Goal: Transaction & Acquisition: Complete application form

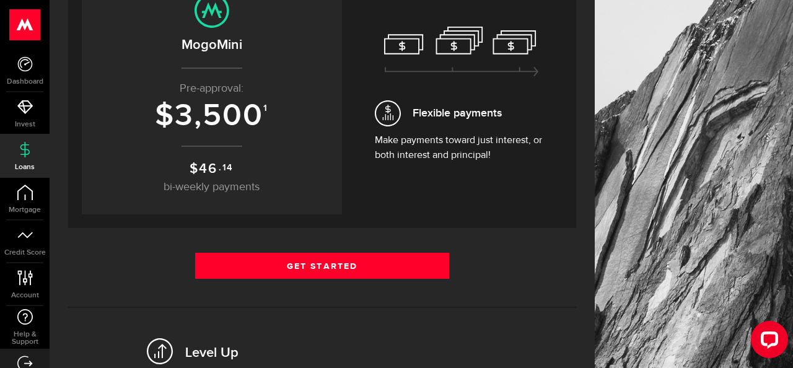
scroll to position [177, 0]
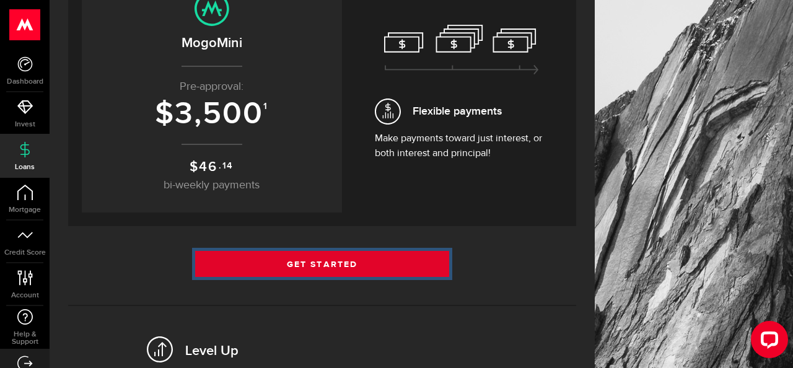
click at [400, 262] on link "Get Started" at bounding box center [322, 264] width 254 height 26
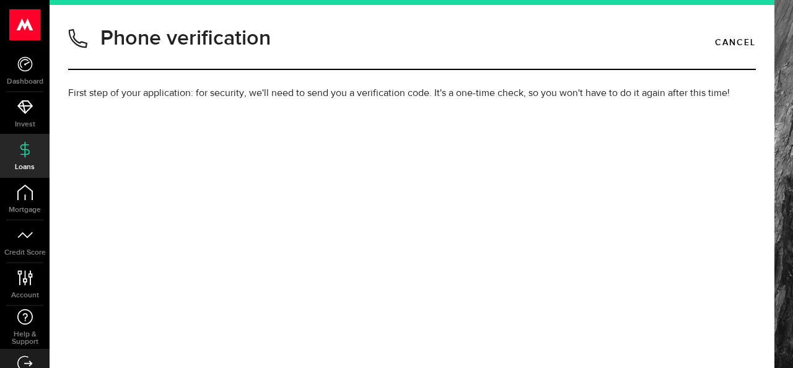
type input "7802265936"
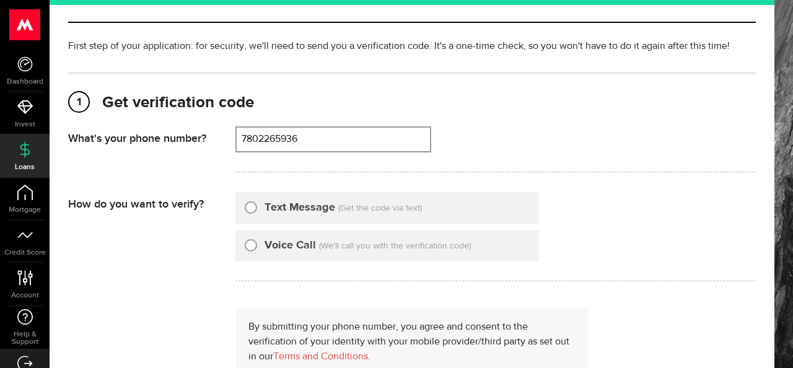
scroll to position [56, 0]
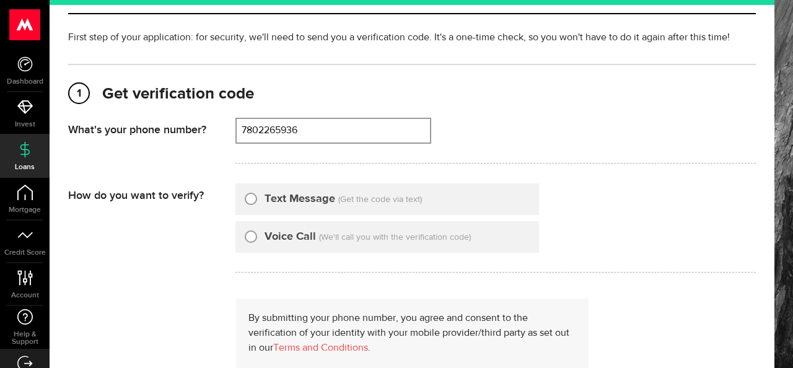
click at [243, 202] on div "Text Message (Get the code via text)" at bounding box center [387, 199] width 304 height 32
click at [260, 204] on div "Text Message" at bounding box center [290, 199] width 90 height 17
click at [246, 204] on div "Text Message" at bounding box center [290, 199] width 90 height 17
click at [248, 199] on input "Text Message" at bounding box center [251, 197] width 12 height 12
radio input "true"
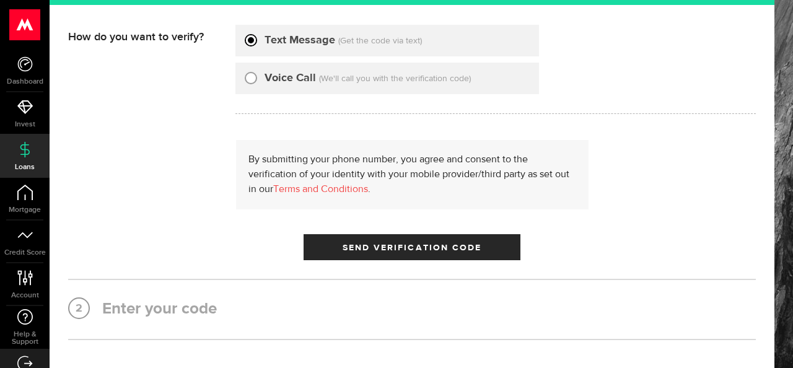
scroll to position [230, 0]
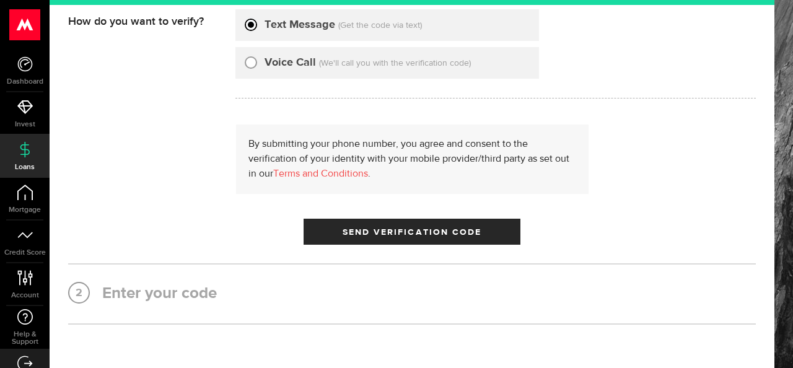
click at [369, 258] on div "1 Get verification code (780) 226-5936 What's your phone number? That doesn't l…" at bounding box center [412, 107] width 688 height 435
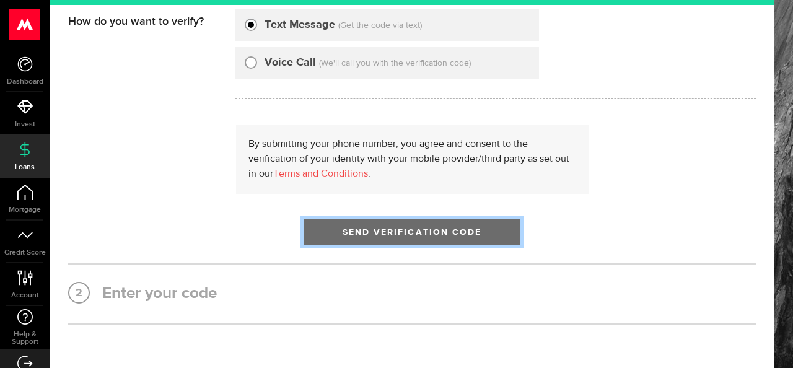
click at [374, 241] on button "Send Verification Code" at bounding box center [412, 232] width 217 height 26
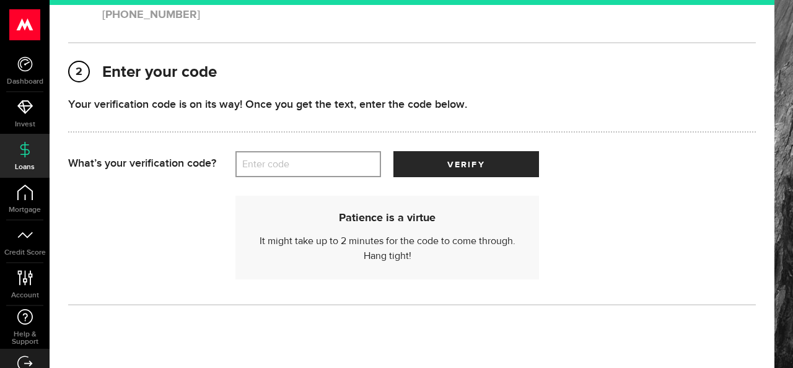
scroll to position [147, 0]
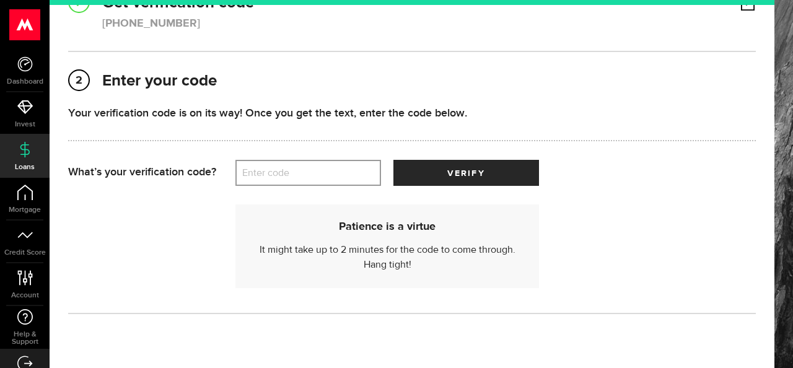
click at [284, 177] on label "Enter code" at bounding box center [308, 172] width 146 height 25
click at [284, 177] on input "Enter code" at bounding box center [308, 173] width 146 height 26
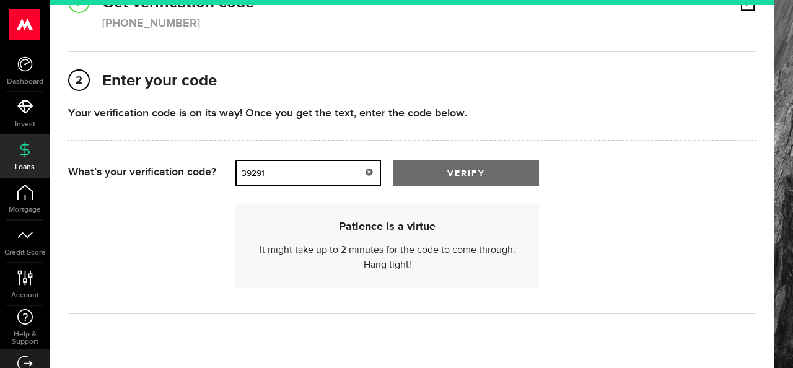
type input "39291"
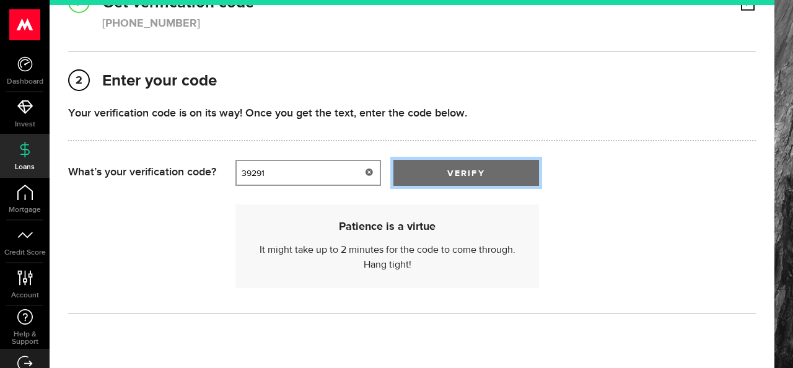
click at [411, 170] on button "verify" at bounding box center [466, 173] width 146 height 26
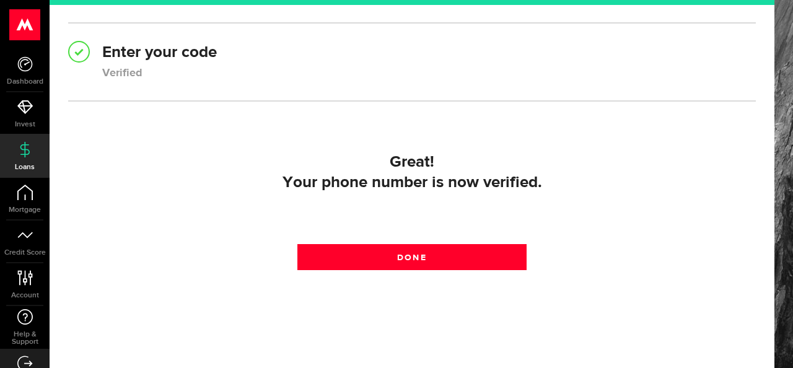
scroll to position [206, 0]
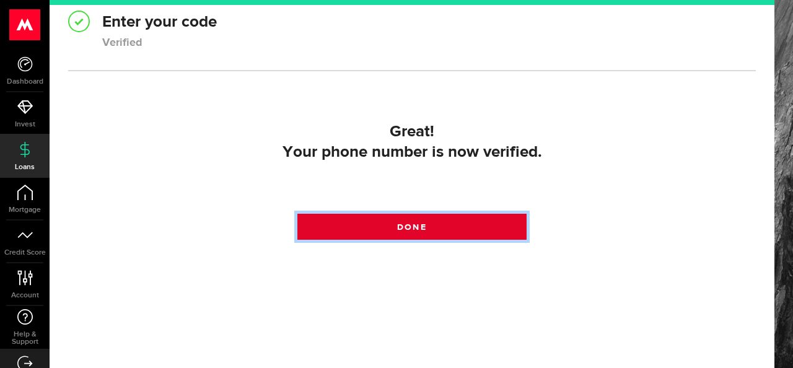
click at [416, 223] on span "Done" at bounding box center [411, 227] width 29 height 9
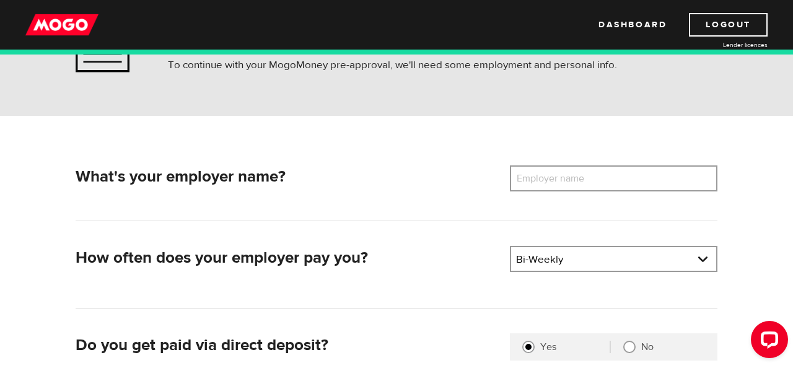
scroll to position [110, 0]
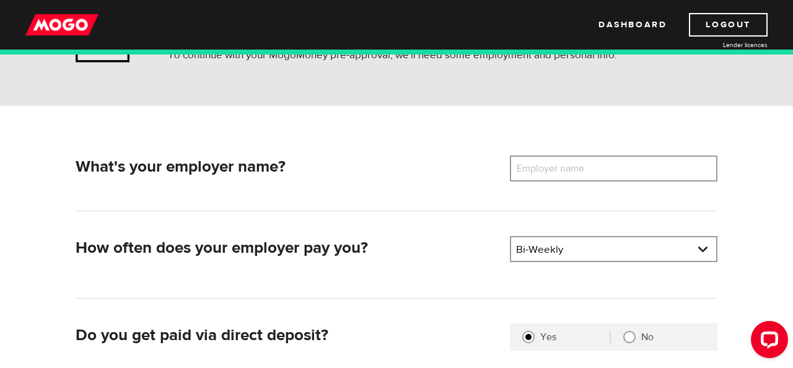
click at [536, 162] on label "Employer name" at bounding box center [560, 168] width 100 height 26
click at [536, 162] on input "Employer name" at bounding box center [614, 168] width 208 height 26
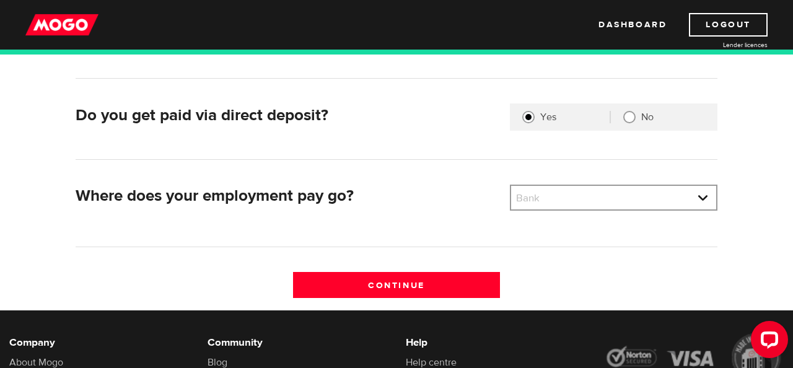
scroll to position [331, 0]
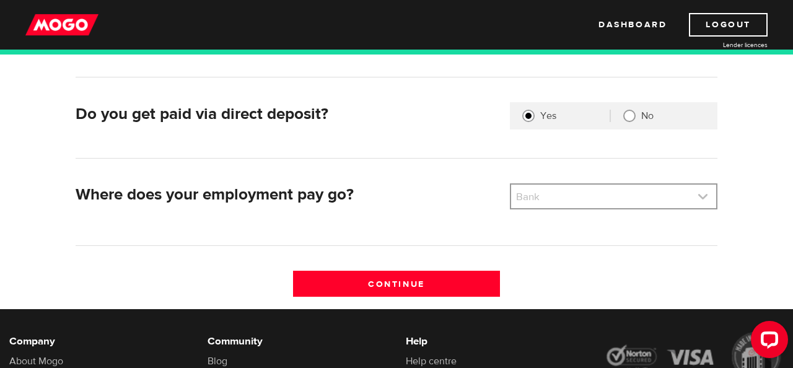
type input "Enterprise Mobility"
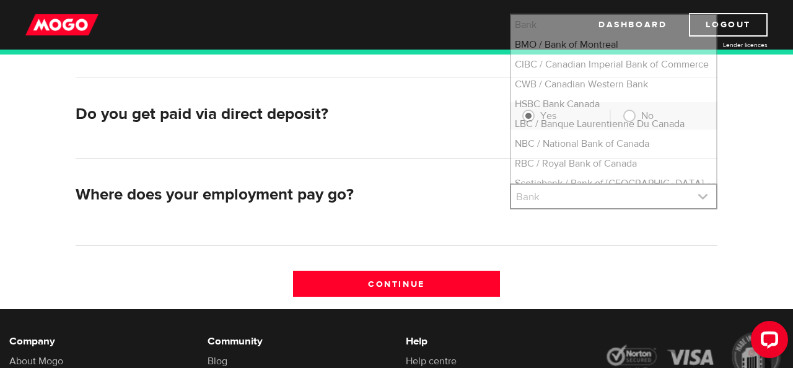
click at [616, 195] on link at bounding box center [613, 197] width 205 height 24
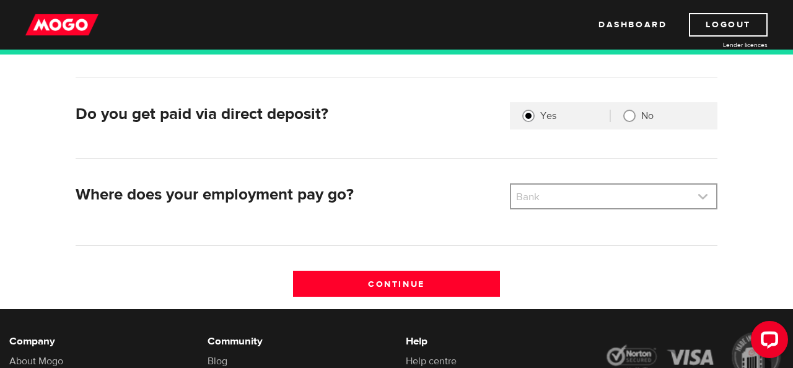
click at [616, 195] on link at bounding box center [613, 197] width 205 height 24
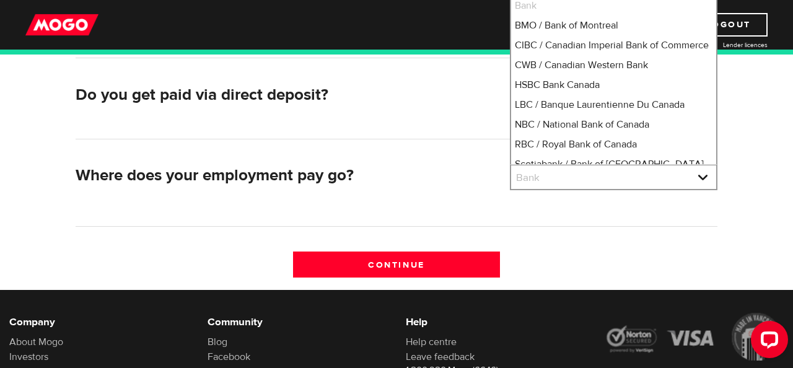
scroll to position [104, 0]
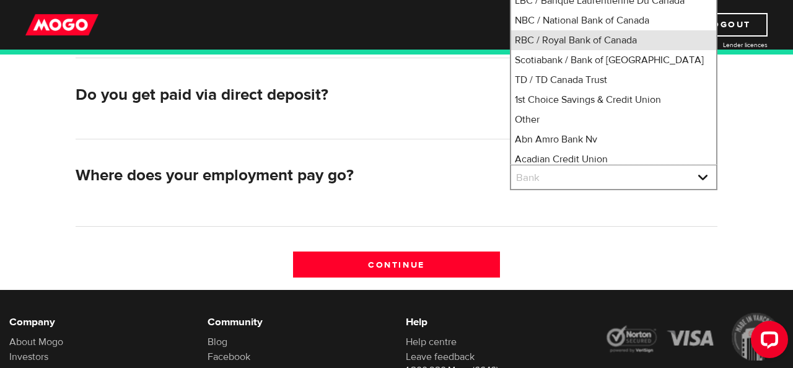
click at [611, 50] on li "RBC / Royal Bank of Canada" at bounding box center [613, 40] width 205 height 20
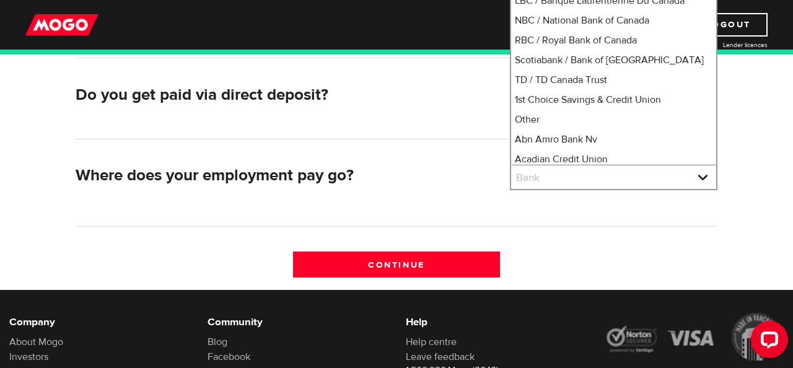
select select "8"
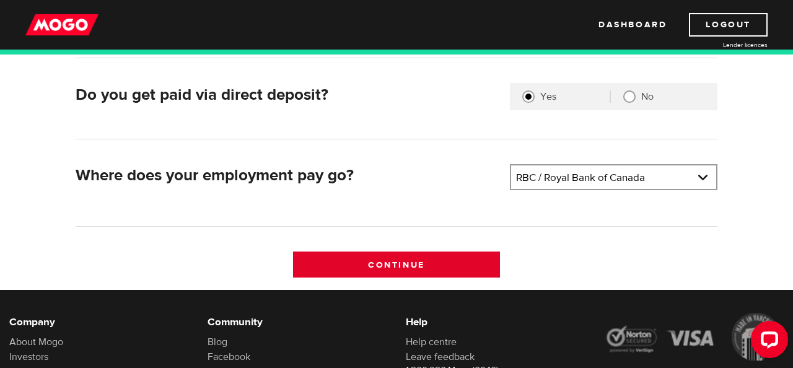
click at [466, 257] on input "Continue" at bounding box center [397, 264] width 208 height 26
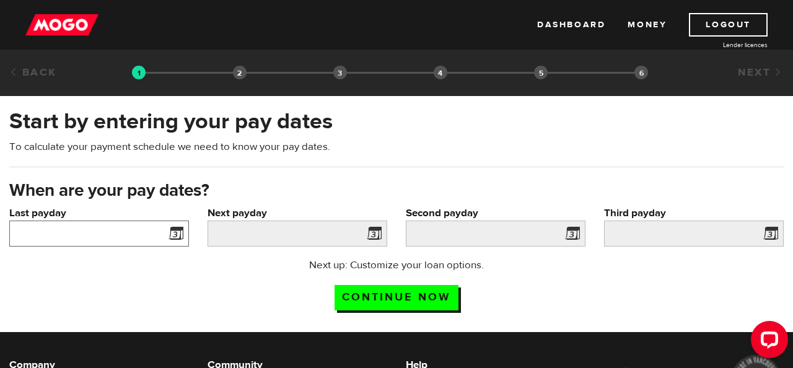
click at [161, 236] on input "Last payday" at bounding box center [99, 234] width 180 height 26
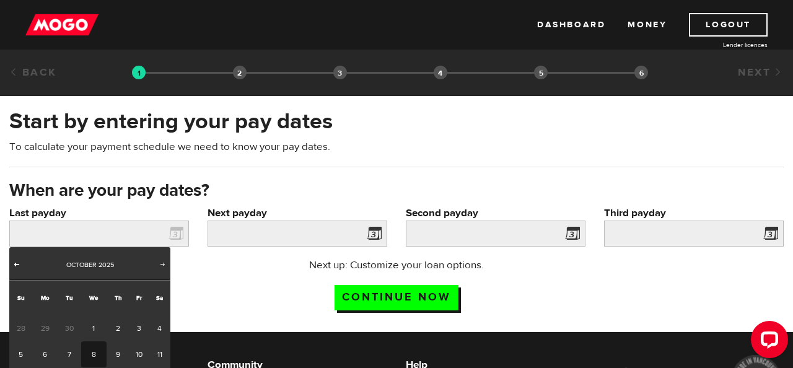
click at [20, 264] on span "Prev" at bounding box center [17, 264] width 10 height 10
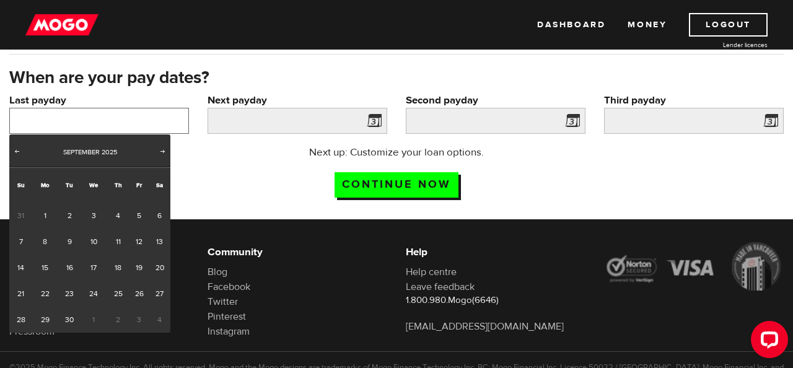
scroll to position [115, 0]
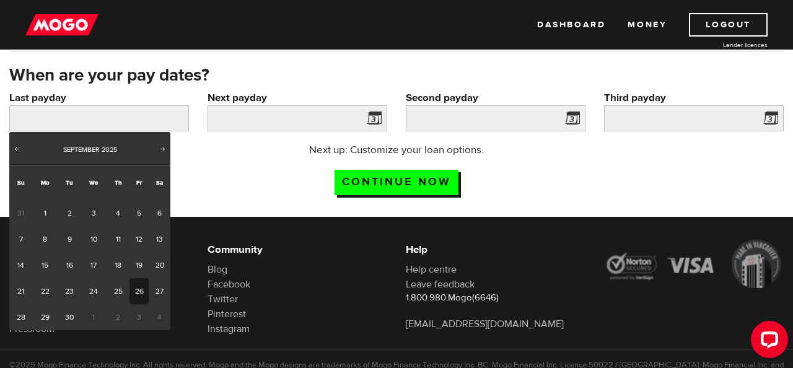
click at [141, 295] on link "26" at bounding box center [138, 291] width 19 height 26
type input "2025/09/26"
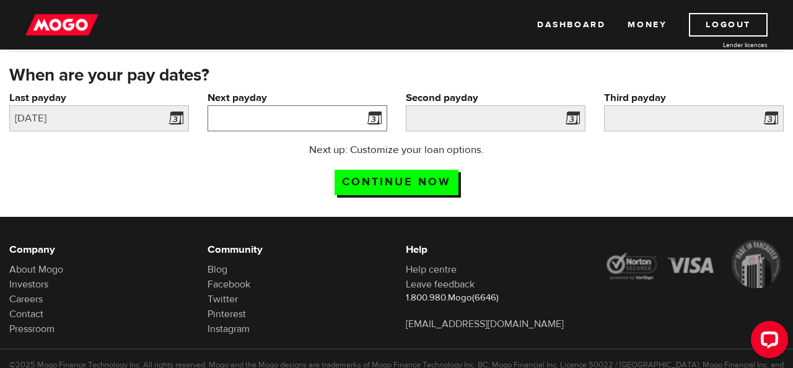
click at [252, 121] on input "Next payday" at bounding box center [298, 118] width 180 height 26
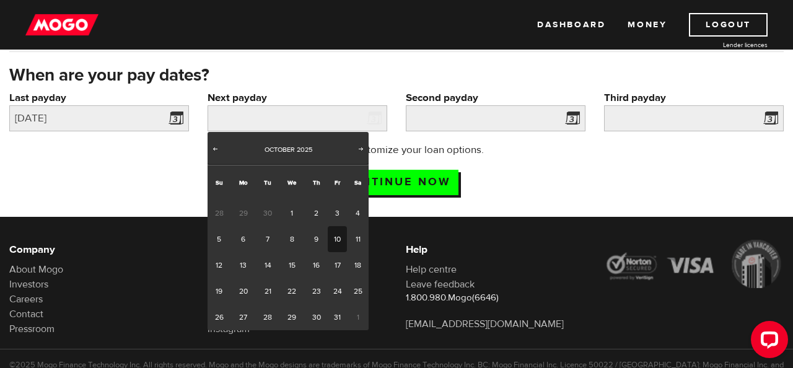
click at [344, 242] on link "10" at bounding box center [337, 239] width 19 height 26
type input "2025/10/10"
type input "2025/10/24"
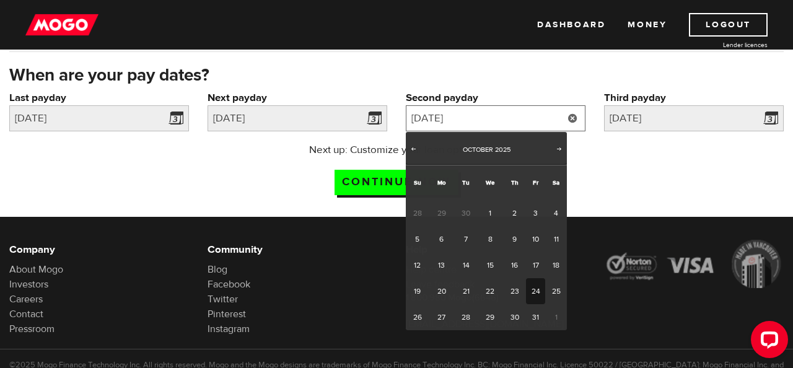
click at [550, 124] on input "2025/10/24" at bounding box center [496, 118] width 180 height 26
click at [535, 302] on link "24" at bounding box center [535, 291] width 19 height 26
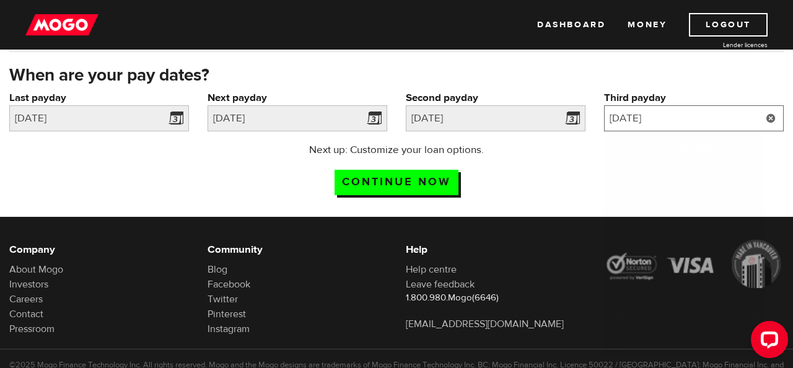
click at [712, 122] on input "2025/11/7" at bounding box center [694, 118] width 180 height 26
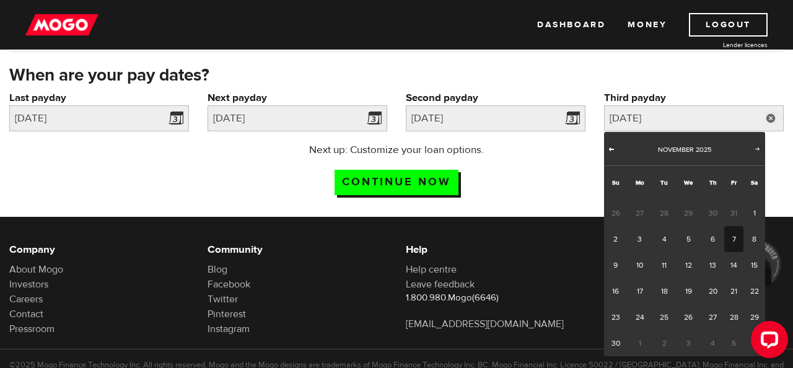
click at [612, 150] on span "Prev" at bounding box center [611, 149] width 10 height 10
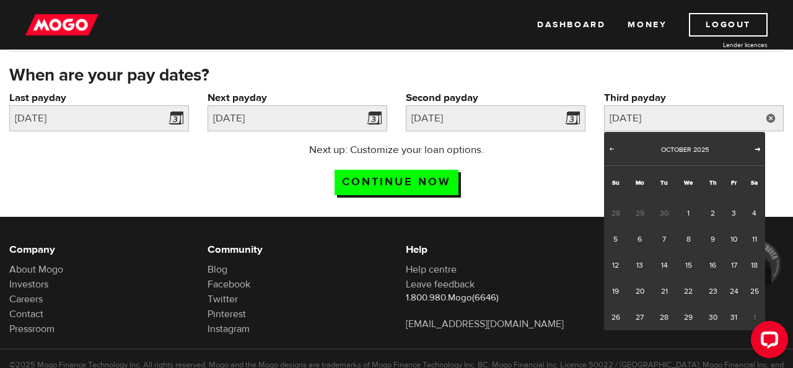
click at [753, 152] on span "Next" at bounding box center [758, 149] width 10 height 10
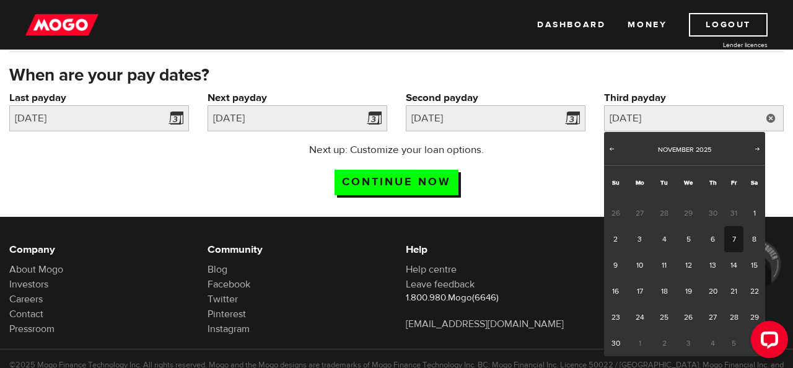
click at [739, 240] on link "7" at bounding box center [733, 239] width 19 height 26
type input "2025/11/07"
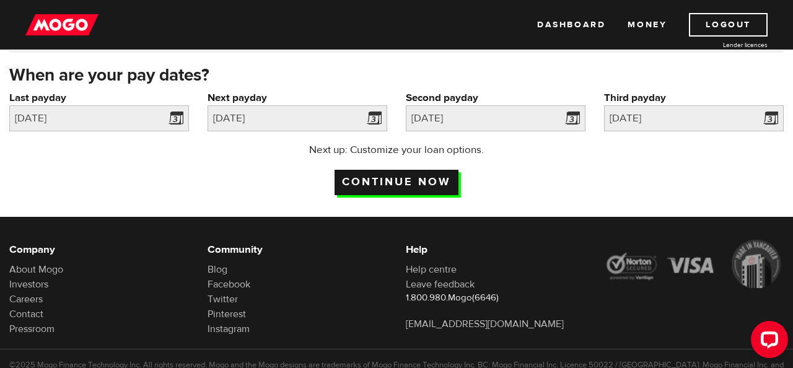
click at [444, 186] on input "Continue now" at bounding box center [397, 182] width 124 height 25
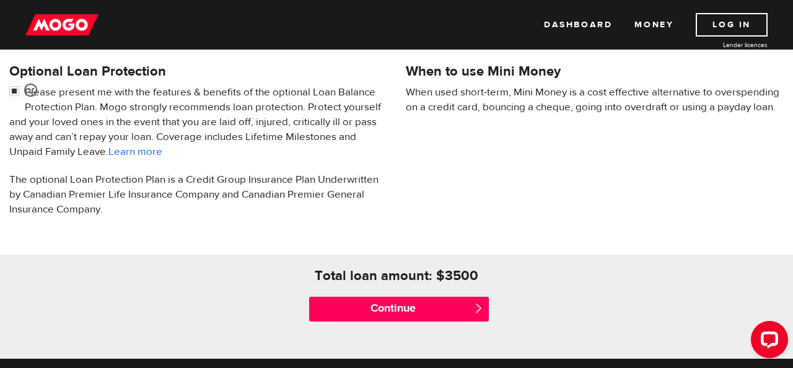
scroll to position [413, 0]
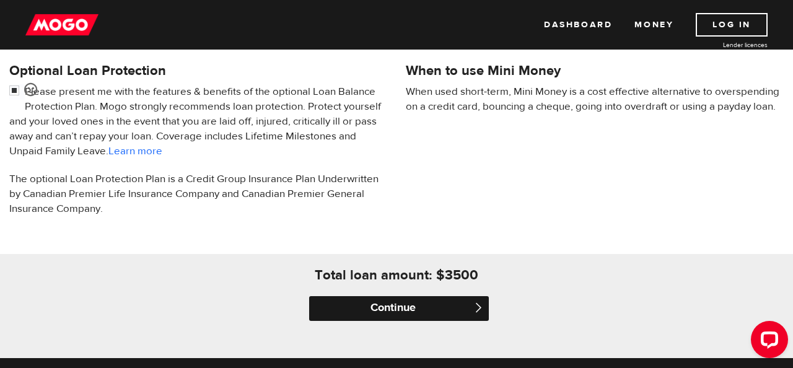
click at [440, 307] on input "Continue" at bounding box center [399, 308] width 180 height 25
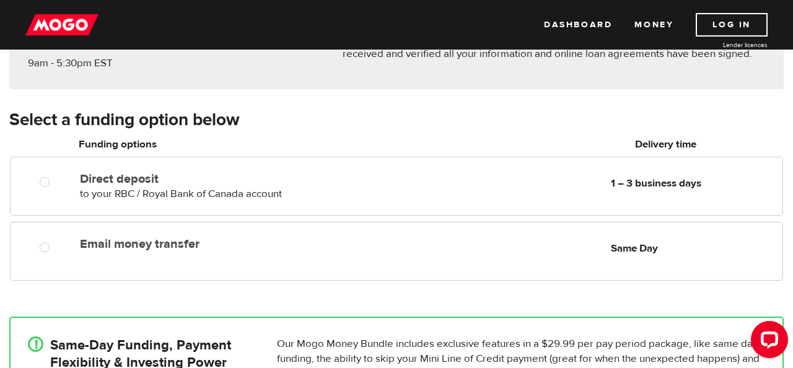
scroll to position [161, 0]
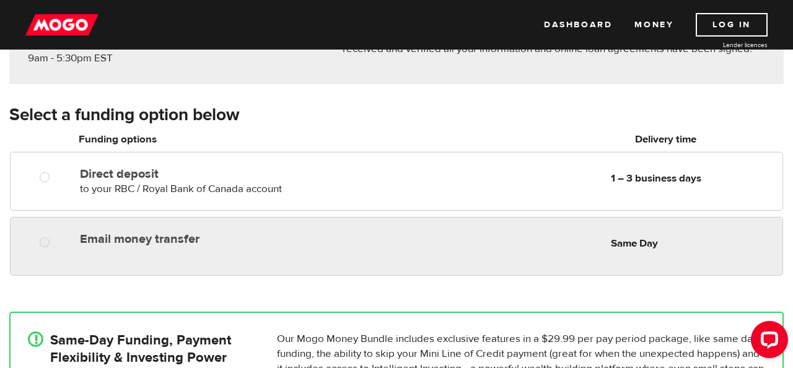
radio input "true"
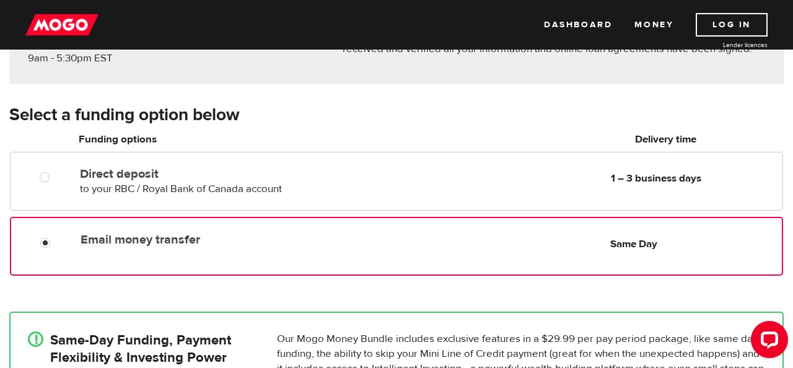
click at [243, 254] on div "Email money transfer Delivery in Same Day Same Day" at bounding box center [396, 246] width 773 height 59
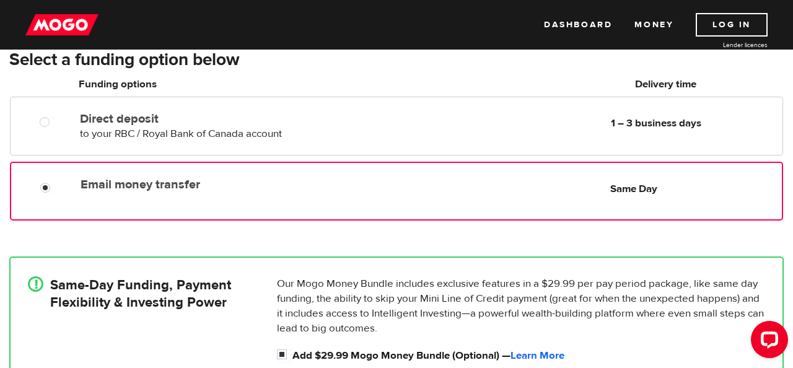
scroll to position [221, 0]
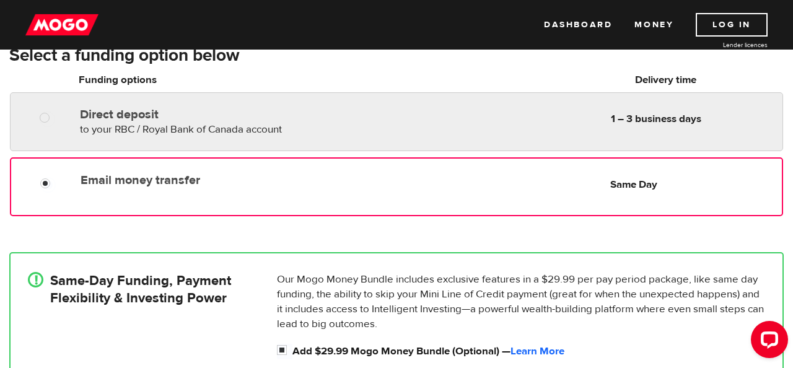
radio input "true"
click at [237, 114] on label "Direct deposit" at bounding box center [222, 114] width 285 height 15
click at [55, 114] on input "Direct deposit" at bounding box center [47, 119] width 15 height 15
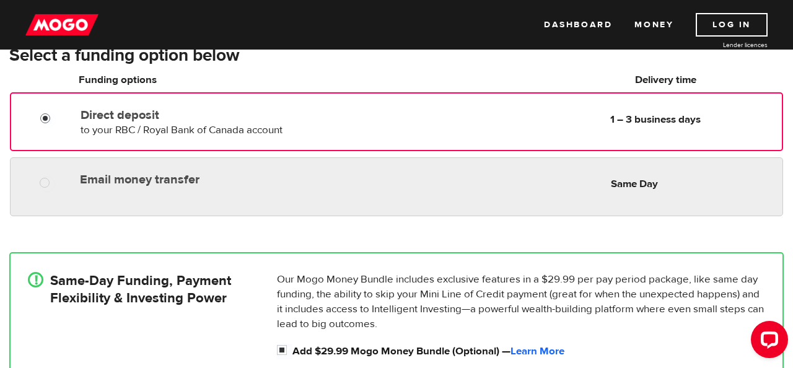
click at [454, 190] on div "Email money transfer Delivery in Same Day Same Day" at bounding box center [428, 179] width 707 height 24
radio input "true"
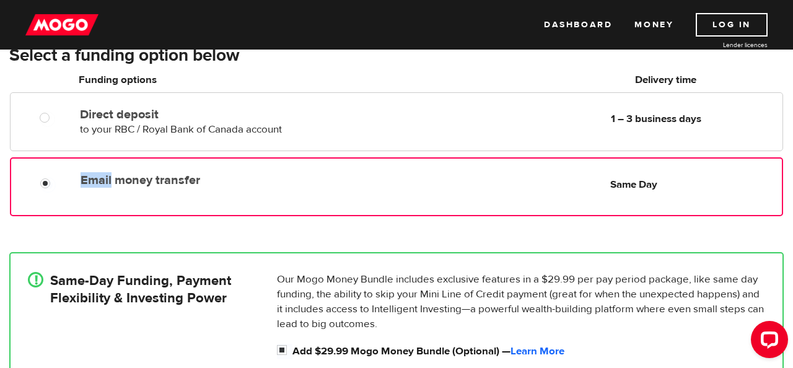
click at [454, 190] on div "Email money transfer Delivery in Same Day Same Day" at bounding box center [429, 180] width 706 height 24
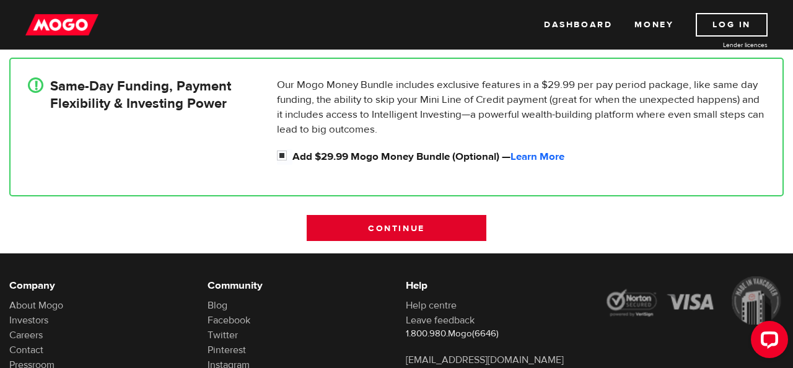
scroll to position [408, 0]
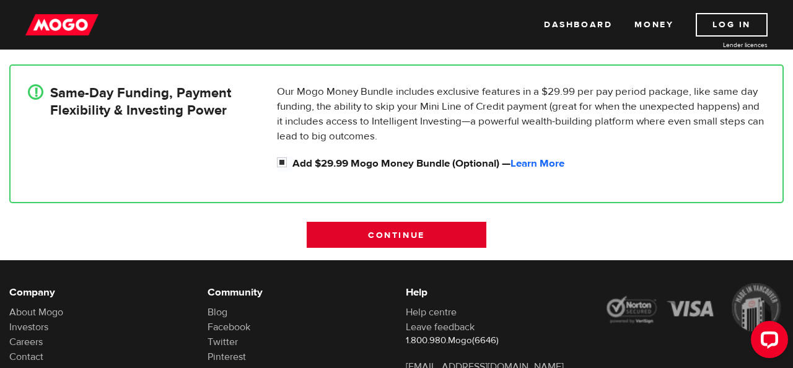
click at [411, 236] on input "Continue" at bounding box center [397, 235] width 180 height 26
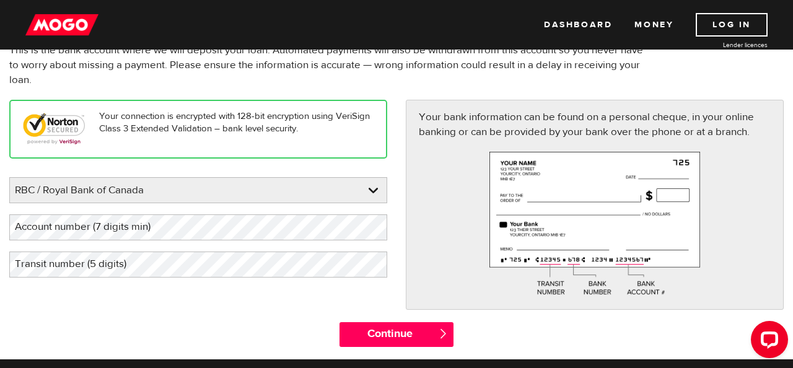
scroll to position [116, 0]
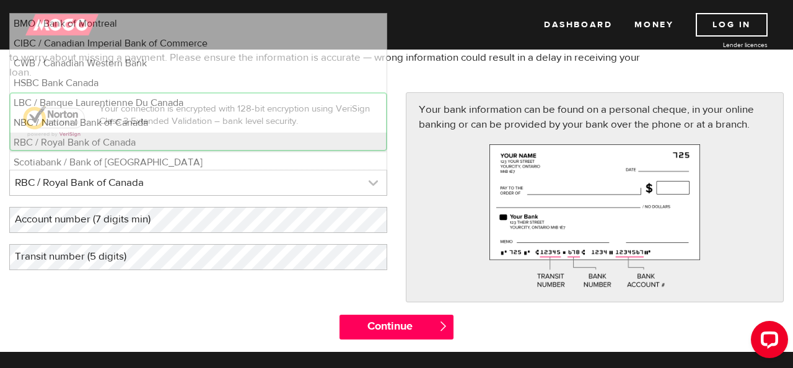
click at [304, 184] on link at bounding box center [198, 182] width 377 height 25
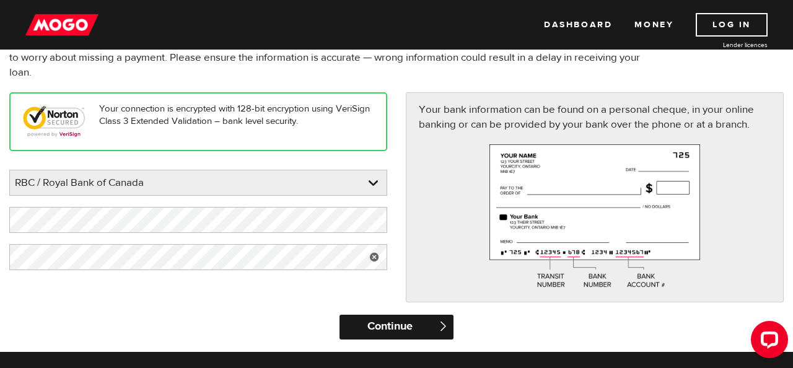
click at [357, 324] on input "Continue" at bounding box center [395, 327] width 113 height 25
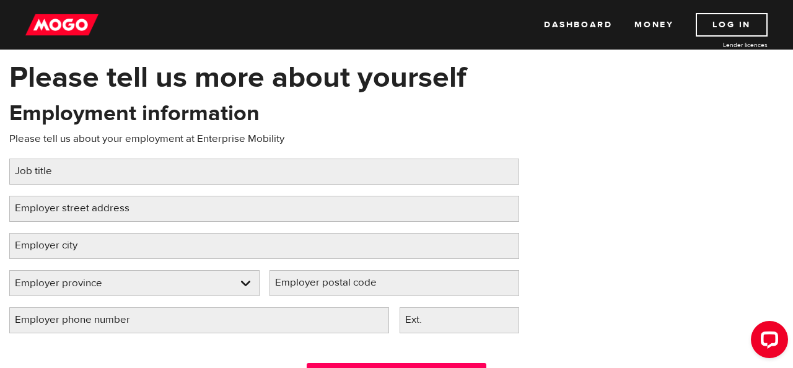
scroll to position [57, 0]
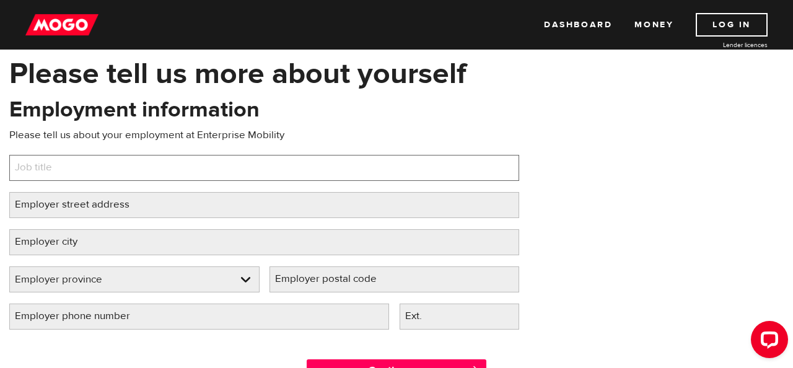
click at [216, 160] on input "Job title" at bounding box center [264, 168] width 510 height 26
type input "Assistant Branch Manager"
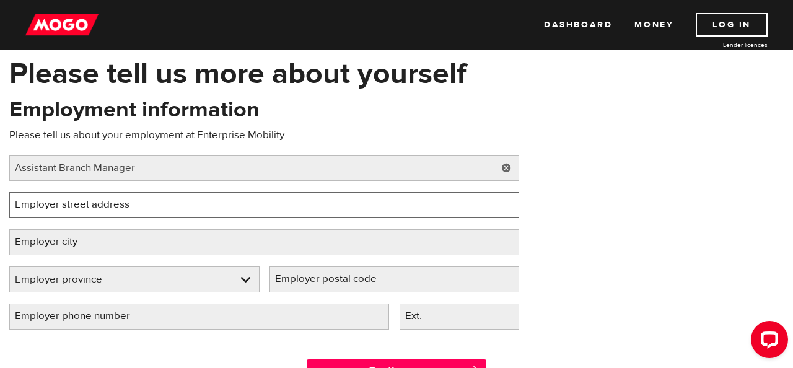
click at [178, 206] on input "Employer street address" at bounding box center [264, 205] width 510 height 26
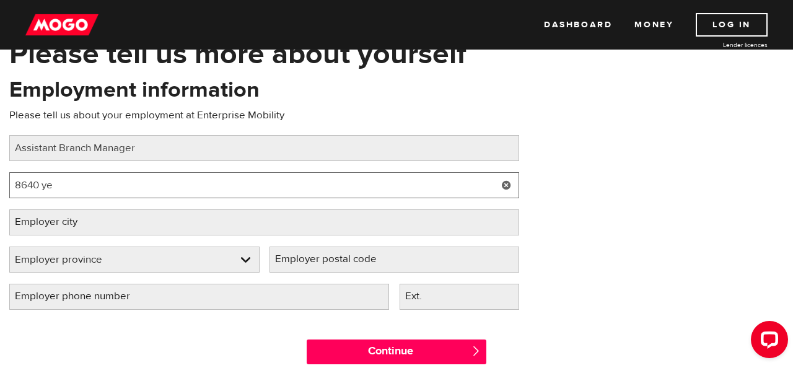
scroll to position [75, 0]
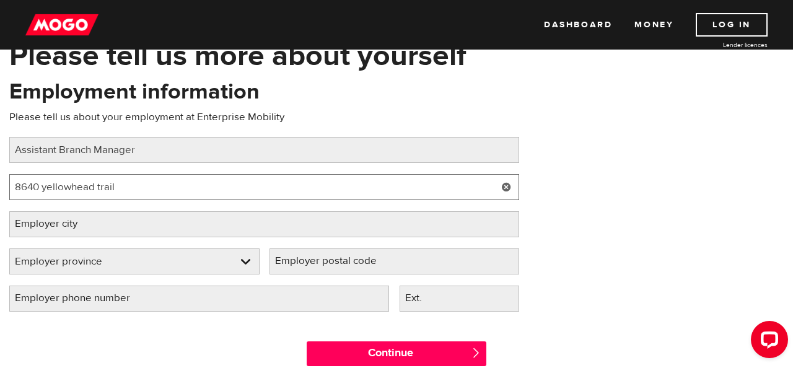
type input "8640 yellowhead trail"
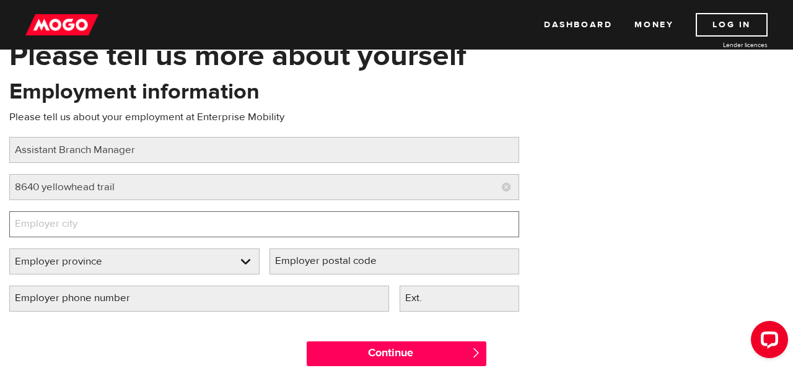
click at [178, 224] on input "Employer city" at bounding box center [264, 224] width 510 height 26
type input "Edmonton"
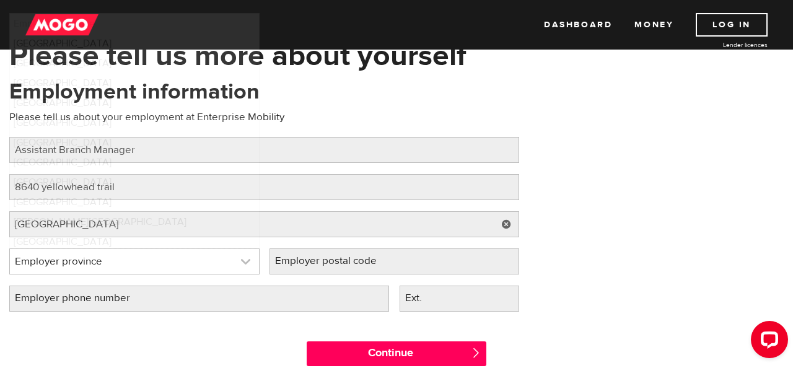
click at [177, 264] on link at bounding box center [134, 261] width 249 height 25
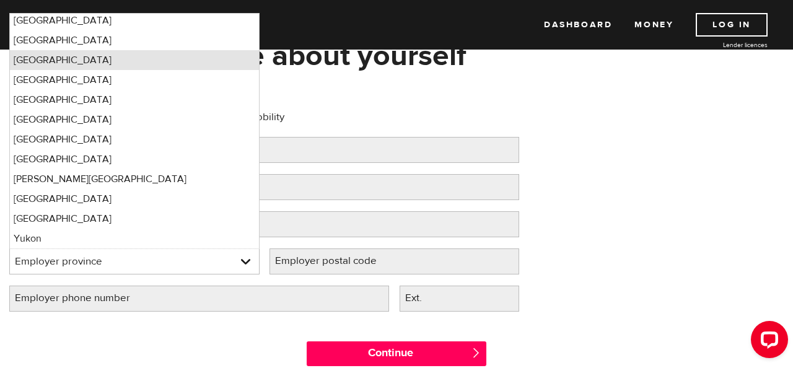
scroll to position [0, 0]
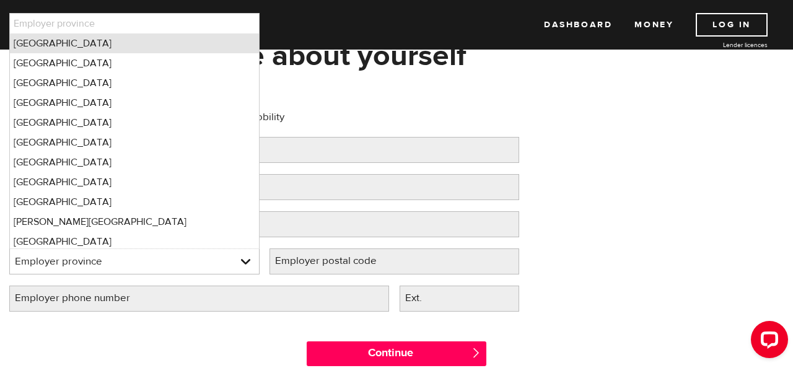
click at [103, 43] on li "Alberta" at bounding box center [134, 43] width 249 height 20
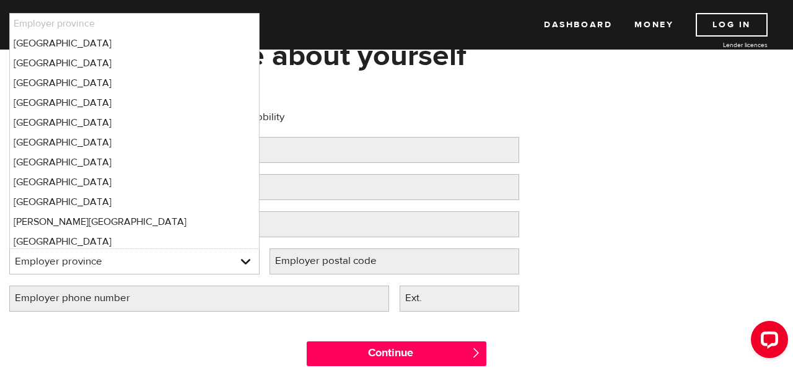
select select "AB"
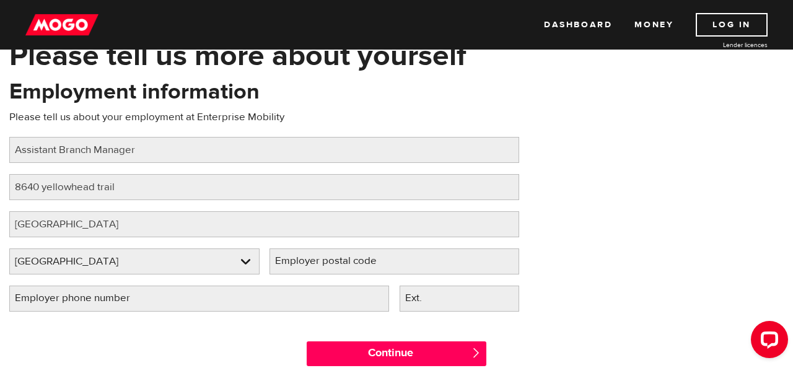
click at [315, 263] on label "Employer postal code" at bounding box center [335, 260] width 133 height 25
click at [315, 263] on input "Employer postal code" at bounding box center [394, 261] width 250 height 26
type input "T5B1G1"
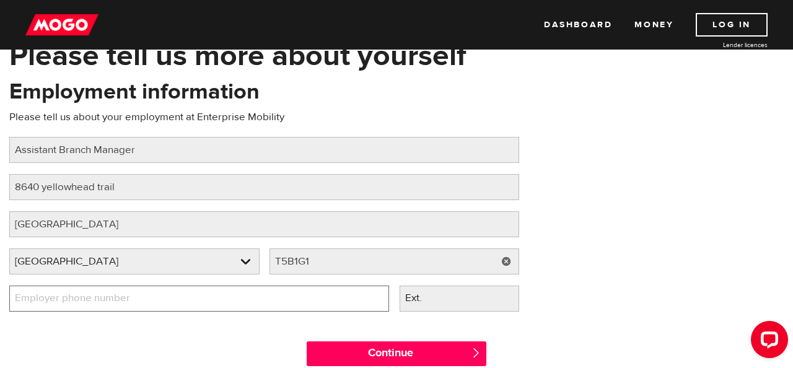
click at [235, 304] on input "Employer phone number" at bounding box center [199, 299] width 380 height 26
type input "(780) 477-1717"
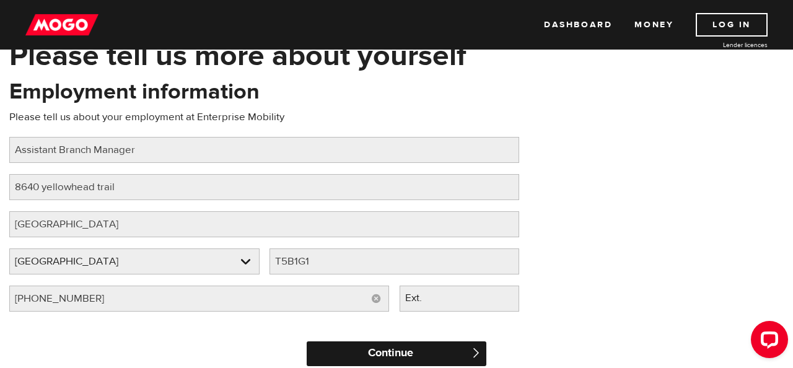
click at [382, 348] on input "Continue" at bounding box center [397, 353] width 180 height 25
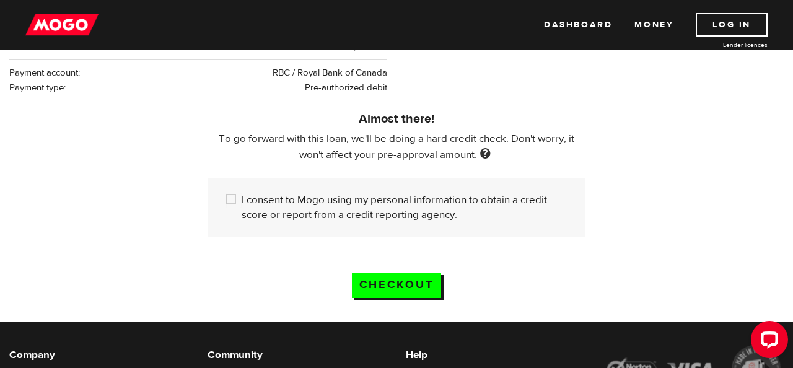
scroll to position [331, 0]
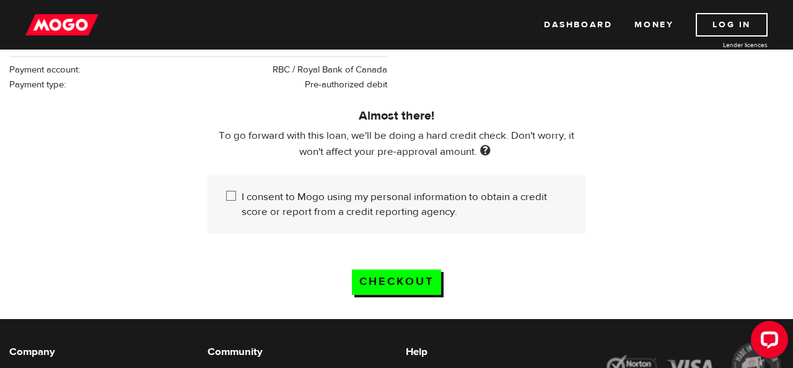
click at [230, 203] on input "I consent to Mogo using my personal information to obtain a credit score or rep…" at bounding box center [233, 197] width 15 height 15
checkbox input "true"
click at [364, 276] on input "Checkout" at bounding box center [396, 281] width 89 height 25
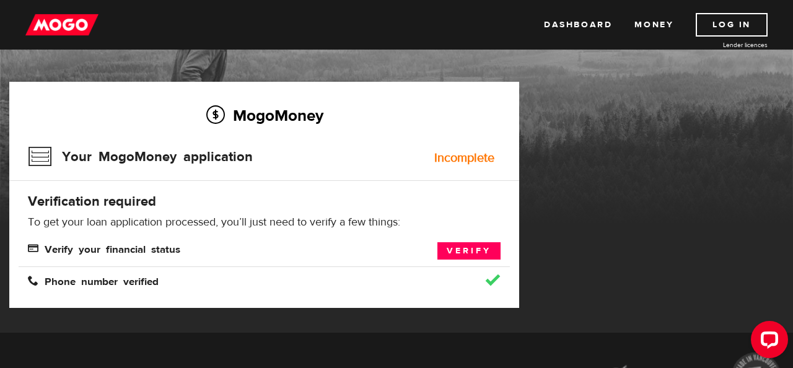
scroll to position [56, 0]
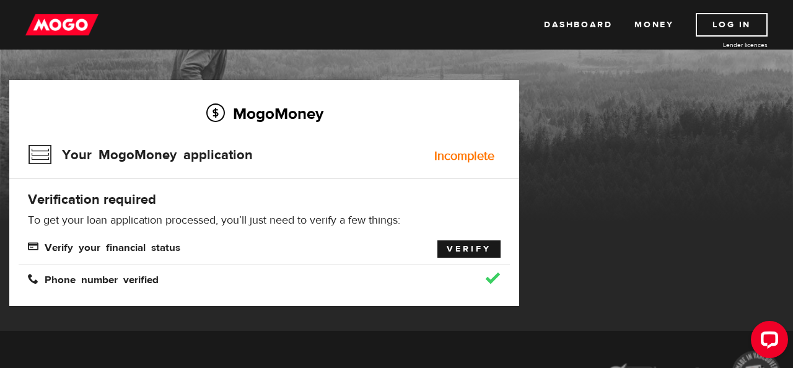
click at [463, 245] on link "Verify" at bounding box center [468, 248] width 63 height 17
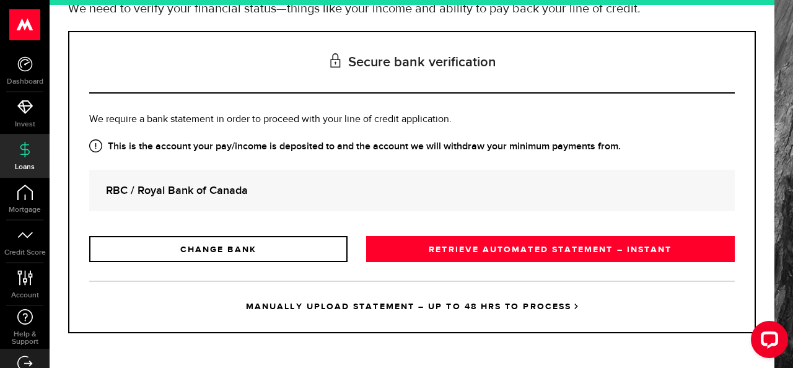
scroll to position [120, 0]
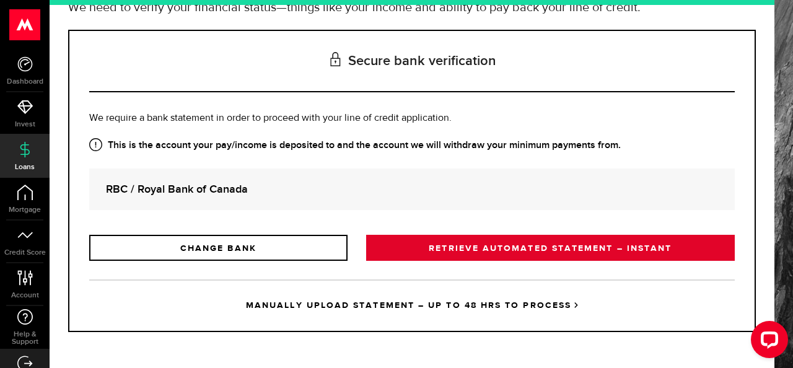
click at [512, 247] on link "RETRIEVE AUTOMATED STATEMENT – INSTANT" at bounding box center [550, 248] width 369 height 26
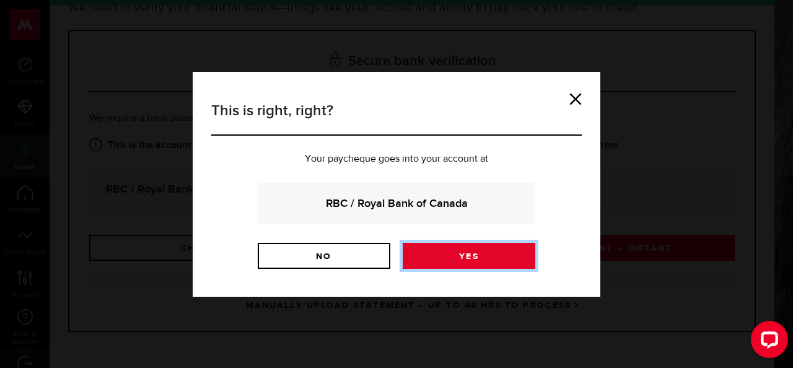
click at [512, 248] on link "Yes" at bounding box center [469, 256] width 133 height 26
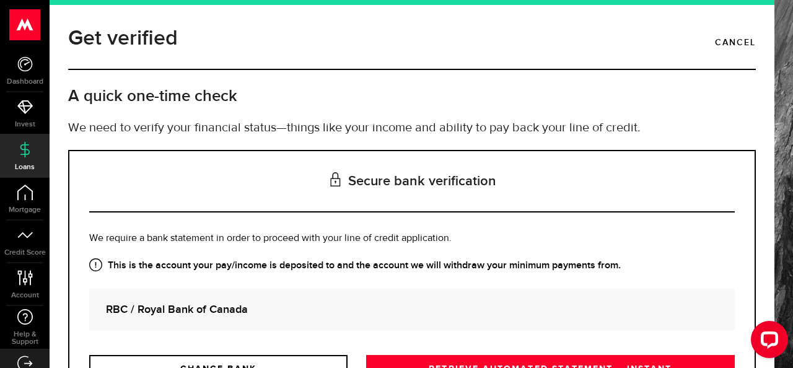
click at [24, 164] on span "Loans" at bounding box center [25, 167] width 50 height 7
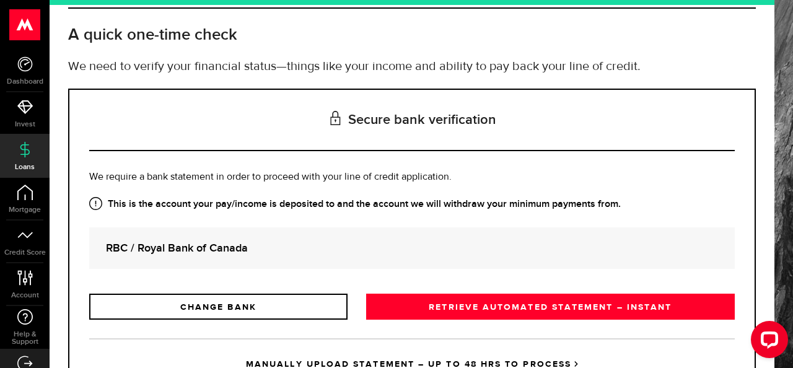
scroll to position [32, 0]
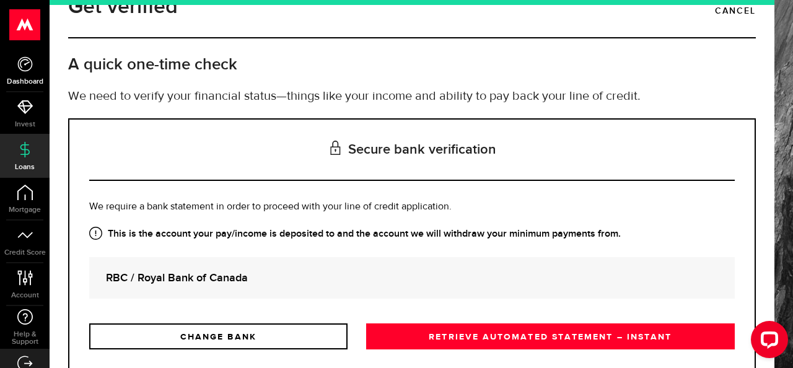
click at [25, 78] on span "Dashboard" at bounding box center [25, 81] width 50 height 7
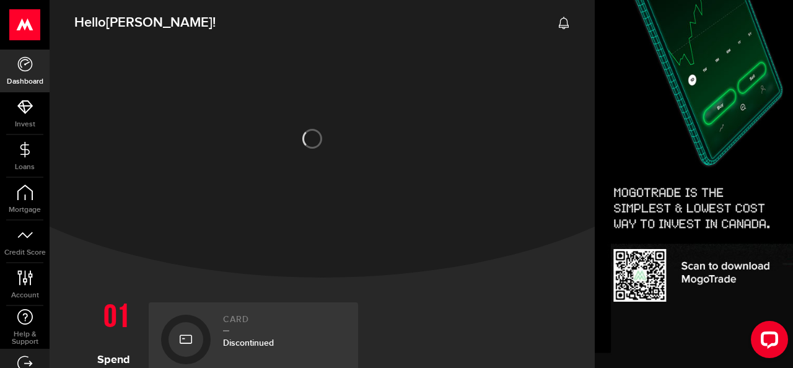
click at [17, 21] on use at bounding box center [25, 24] width 30 height 31
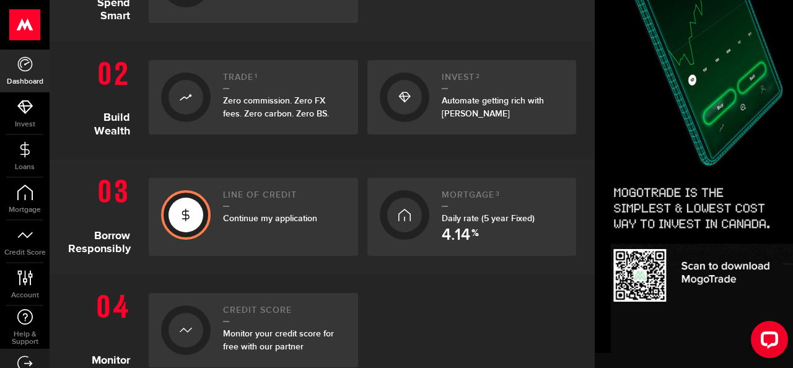
scroll to position [361, 0]
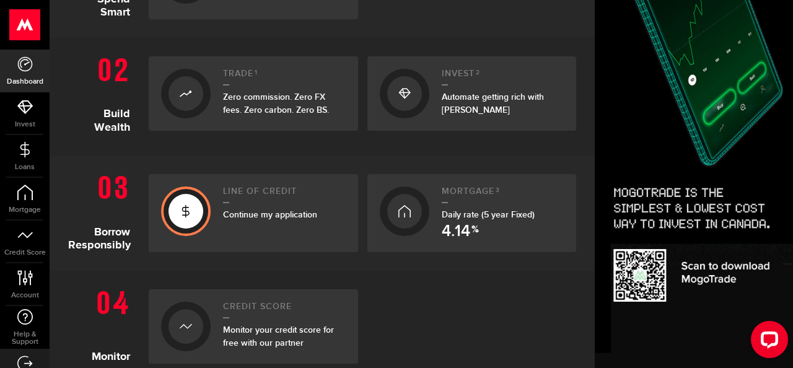
click at [189, 218] on icon at bounding box center [186, 211] width 12 height 20
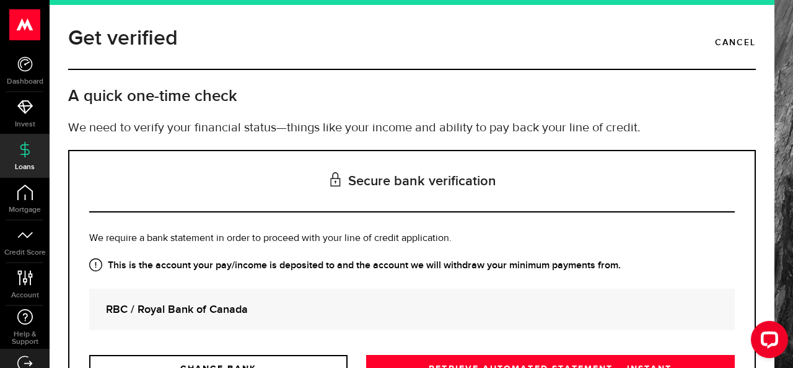
click at [714, 41] on header "Get verified Cancel" at bounding box center [412, 46] width 688 height 48
click at [733, 42] on link "Cancel" at bounding box center [735, 42] width 41 height 21
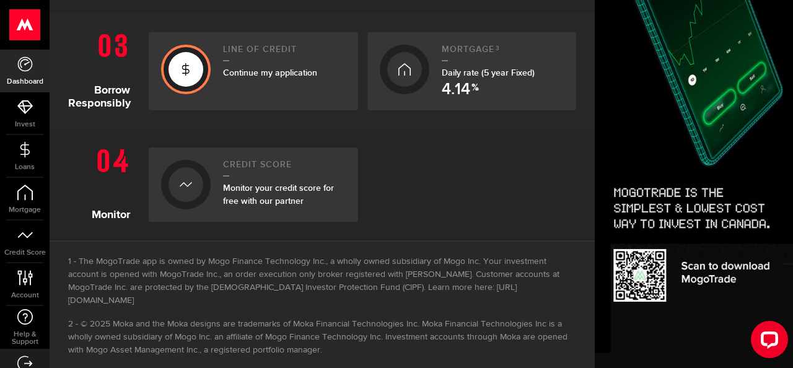
scroll to position [492, 0]
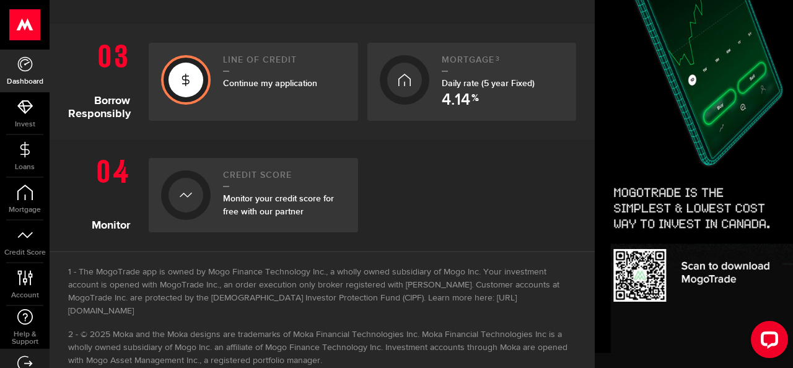
click at [246, 74] on div "Line of credit Continue my application" at bounding box center [284, 81] width 123 height 53
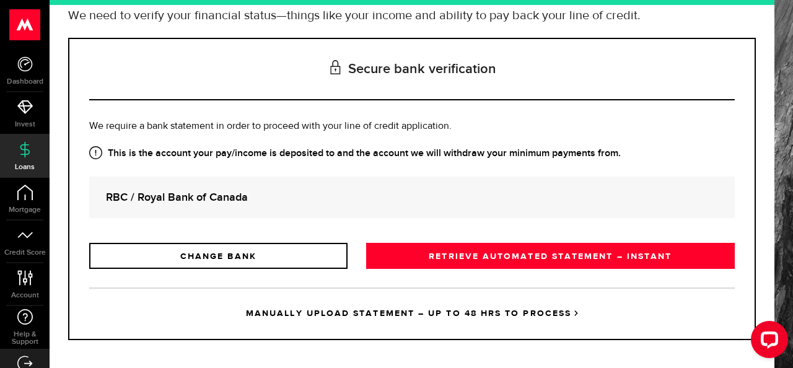
scroll to position [120, 0]
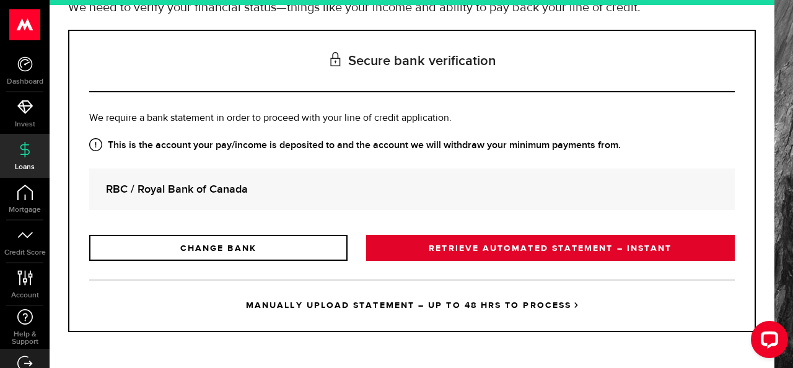
click at [379, 243] on link "RETRIEVE AUTOMATED STATEMENT – INSTANT" at bounding box center [550, 248] width 369 height 26
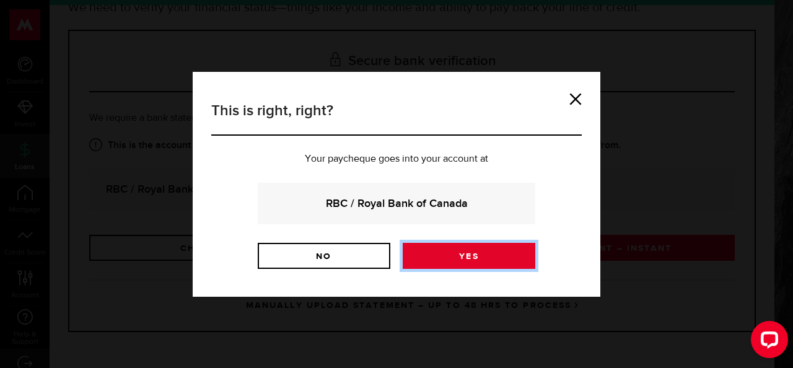
click at [436, 249] on link "Yes" at bounding box center [469, 256] width 133 height 26
